Goal: Book appointment/travel/reservation

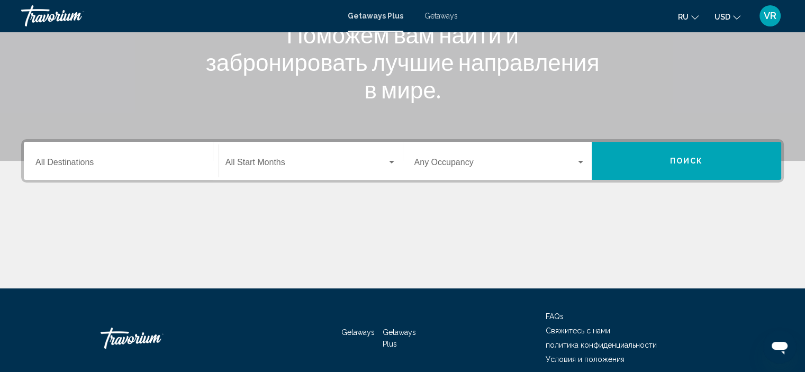
scroll to position [159, 0]
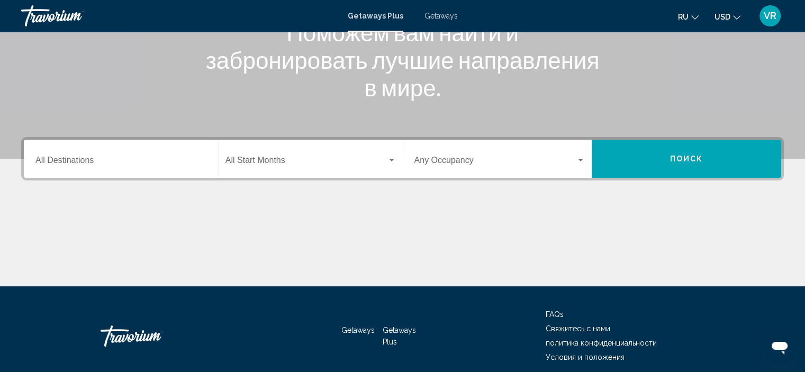
click at [274, 159] on span "Search widget" at bounding box center [305, 163] width 161 height 10
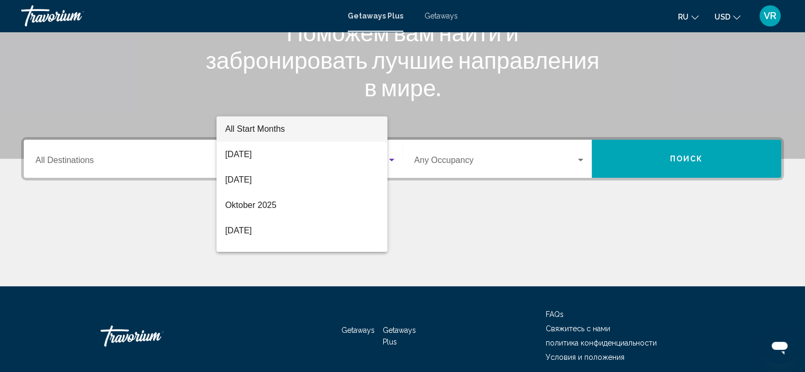
scroll to position [202, 0]
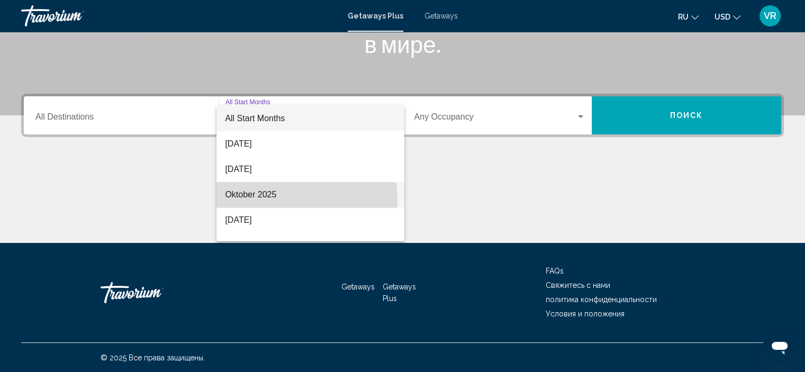
click at [246, 200] on span "Oktober 2025" at bounding box center [310, 194] width 171 height 25
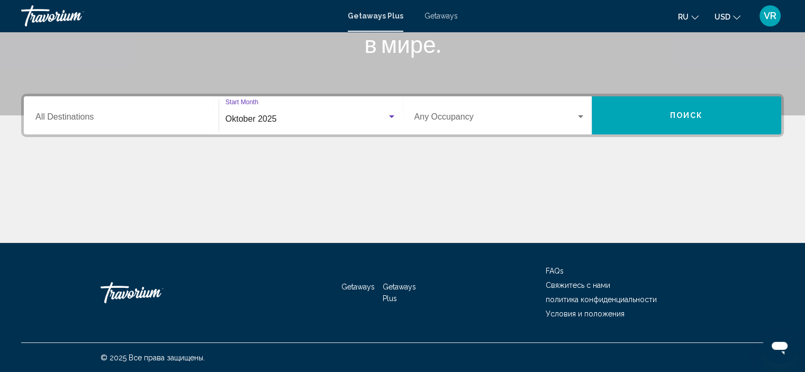
click at [520, 114] on span "Search widget" at bounding box center [495, 119] width 162 height 10
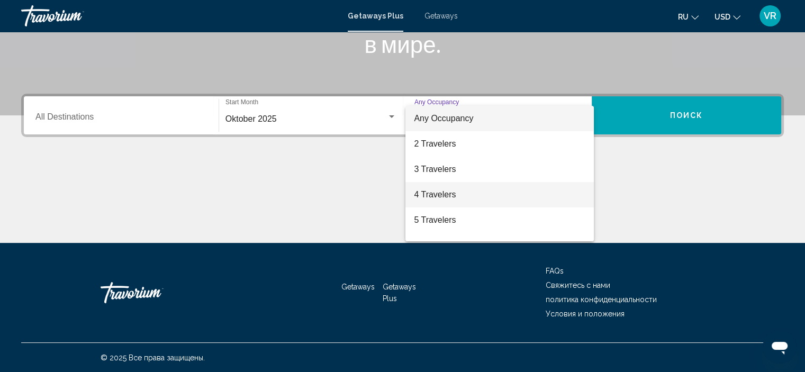
click at [438, 195] on span "4 Travelers" at bounding box center [499, 194] width 171 height 25
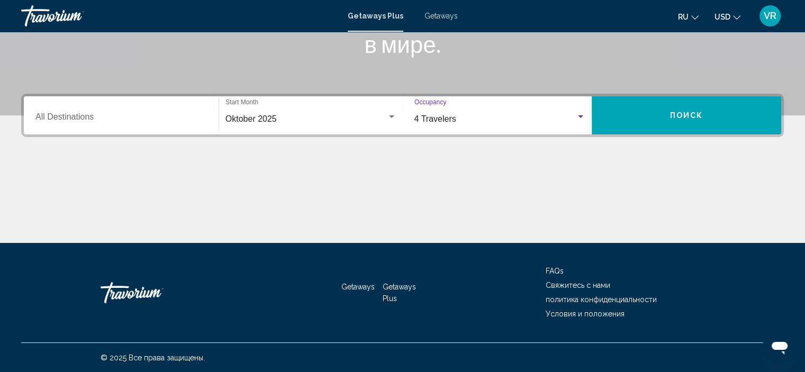
click at [99, 114] on input "Destination All Destinations" at bounding box center [120, 119] width 171 height 10
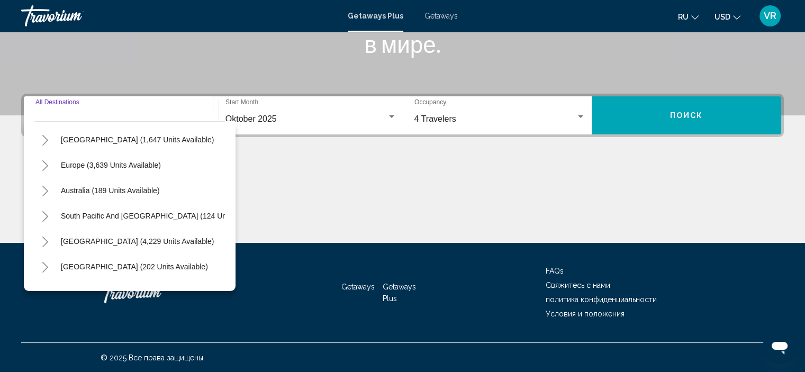
scroll to position [106, 0]
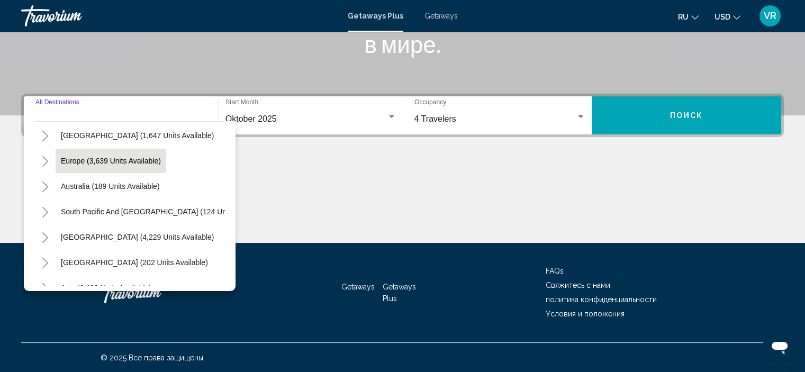
click at [67, 157] on span "Europe (3,639 units available)" at bounding box center [111, 161] width 100 height 8
type input "**********"
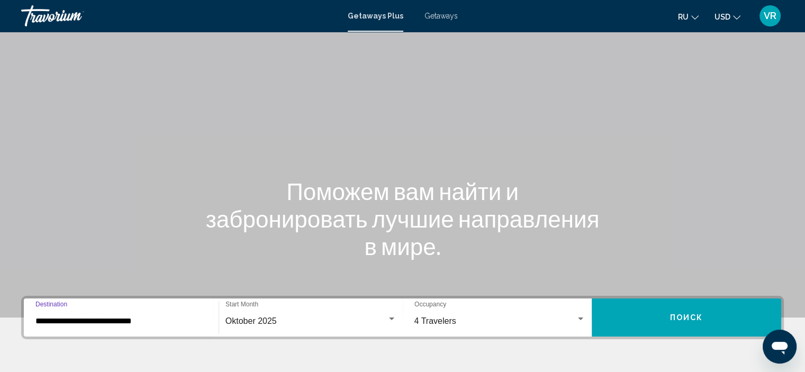
scroll to position [0, 0]
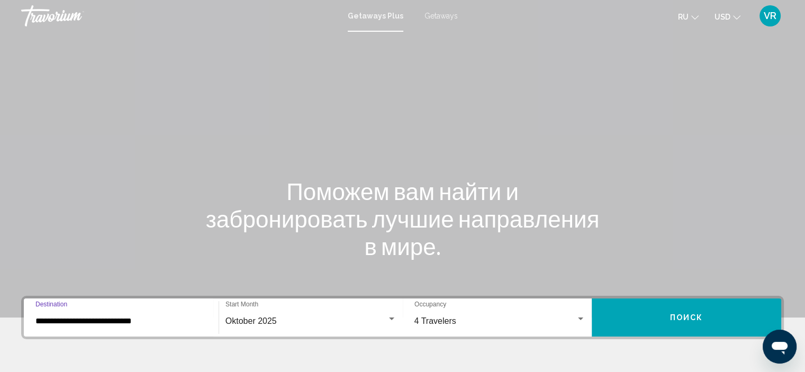
click at [655, 320] on button "Поиск" at bounding box center [685, 317] width 189 height 38
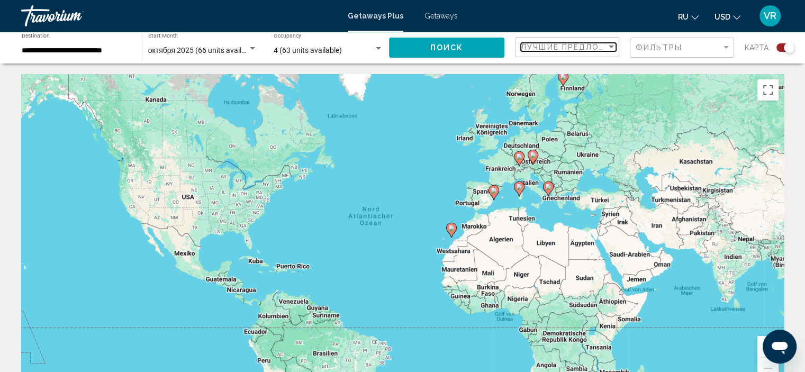
click at [607, 49] on div "Sort by" at bounding box center [611, 47] width 10 height 8
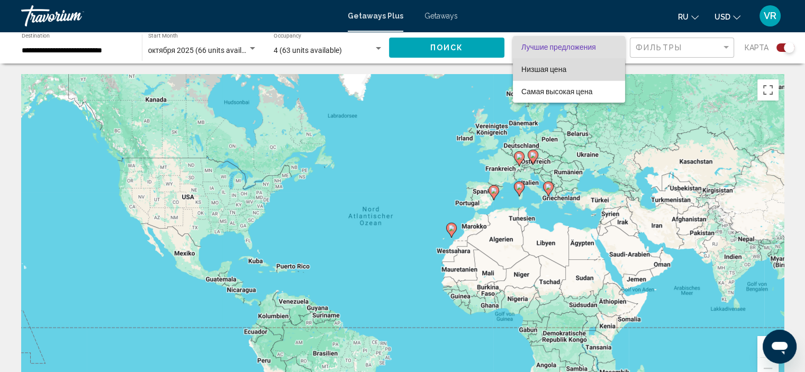
click at [560, 69] on span "Низшая цена" at bounding box center [543, 69] width 45 height 8
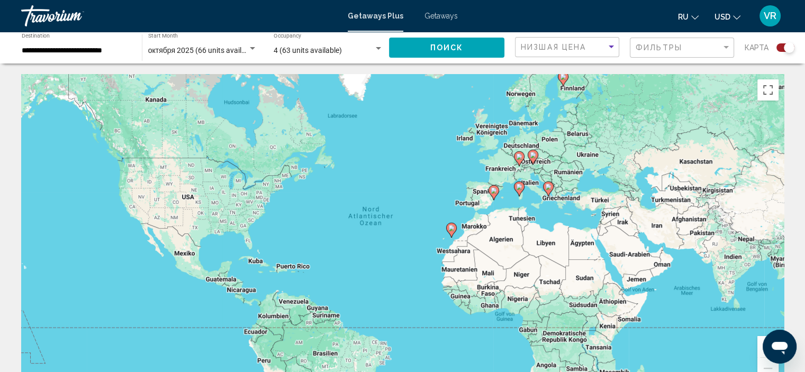
click at [481, 52] on button "Поиск" at bounding box center [446, 48] width 115 height 20
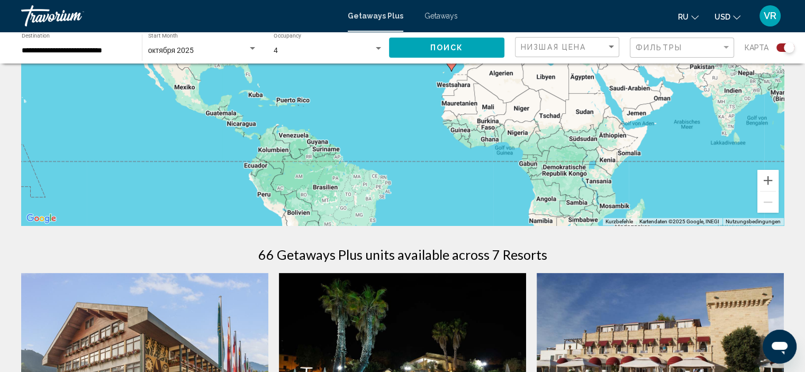
scroll to position [317, 0]
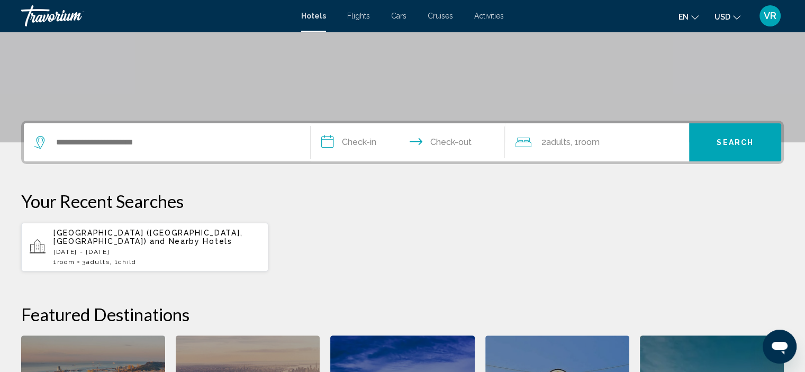
scroll to position [162, 0]
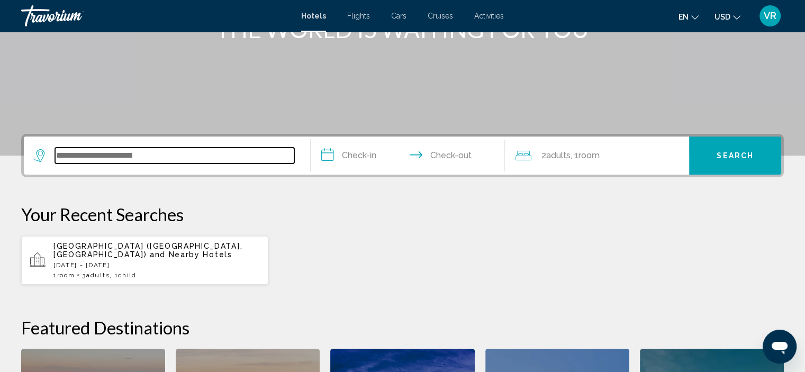
click at [133, 158] on input "Search widget" at bounding box center [174, 156] width 239 height 16
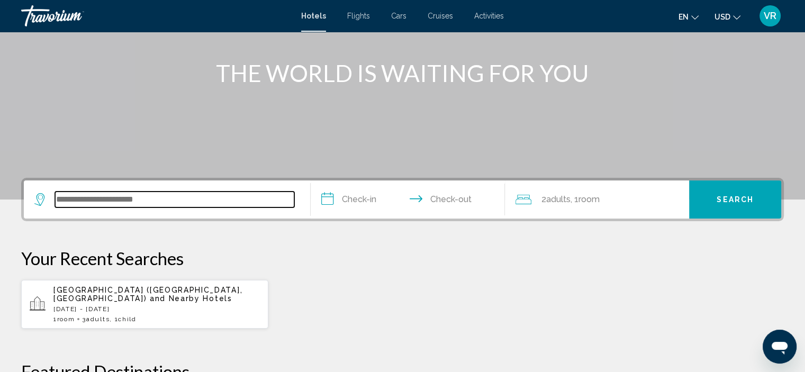
scroll to position [102, 0]
